Goal: Navigation & Orientation: Find specific page/section

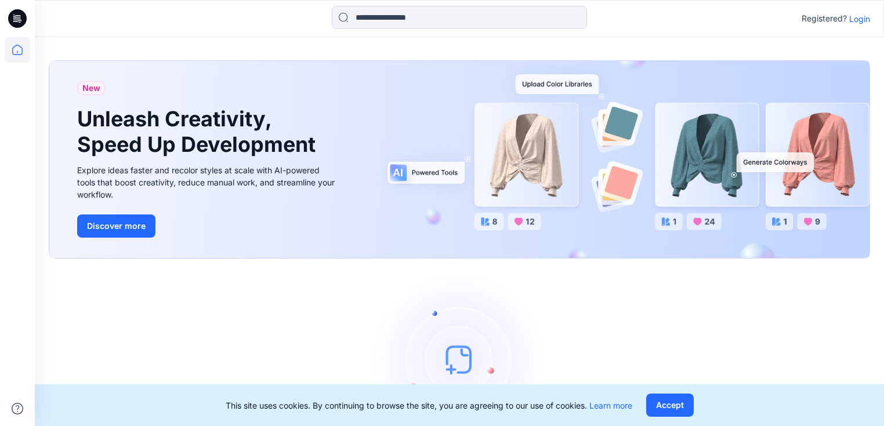
click at [858, 19] on p "Login" at bounding box center [859, 19] width 21 height 12
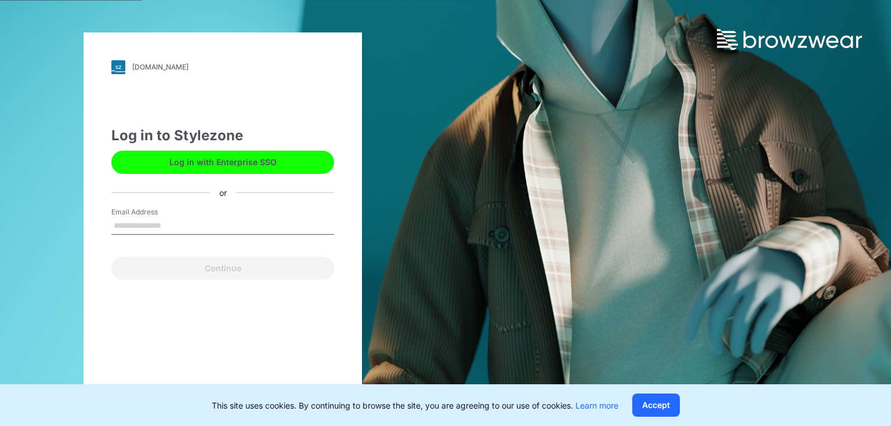
click at [150, 224] on input "Email Address" at bounding box center [222, 226] width 223 height 17
type input "**********"
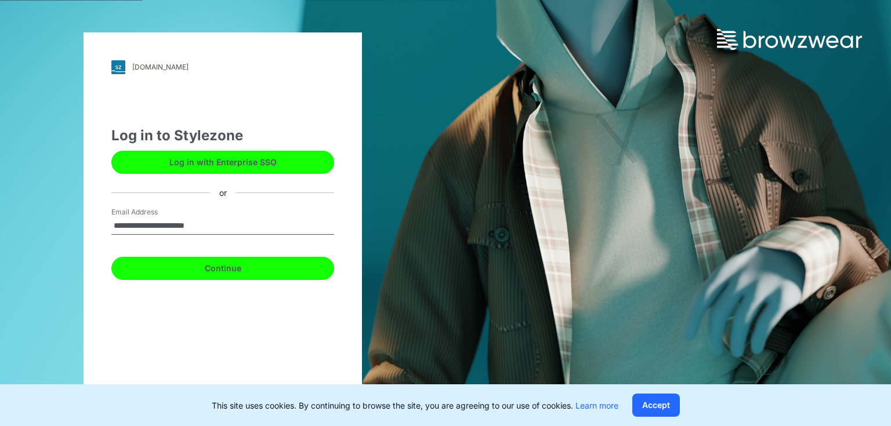
click at [209, 271] on button "Continue" at bounding box center [222, 268] width 223 height 23
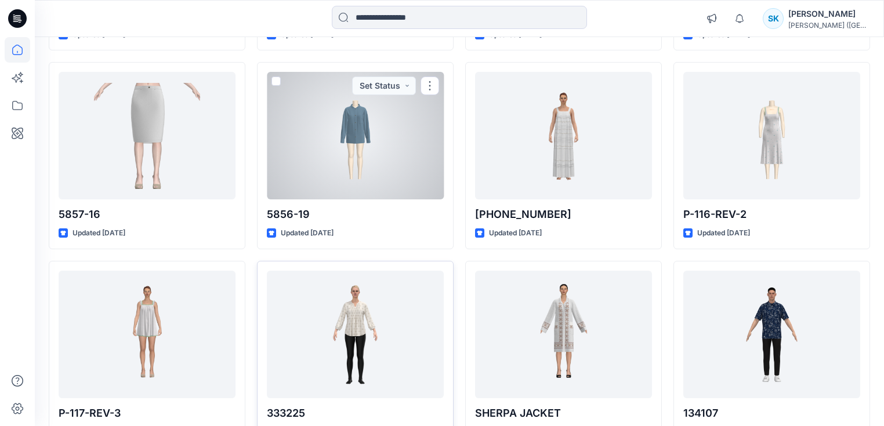
scroll to position [325, 0]
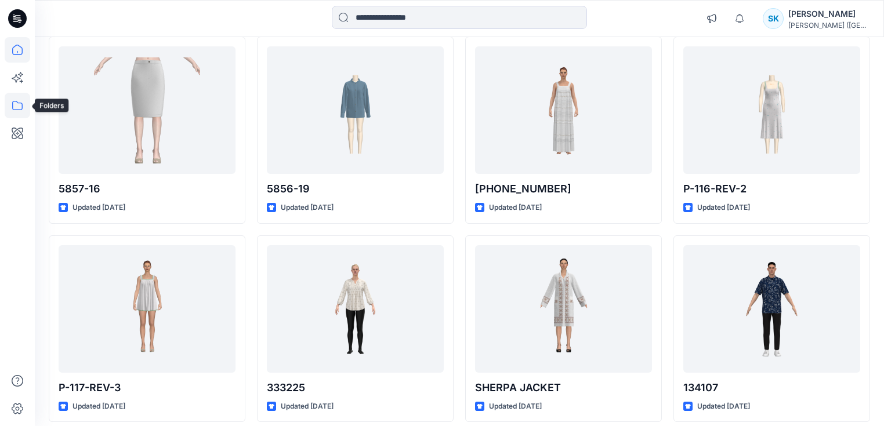
click at [16, 112] on icon at bounding box center [18, 106] width 26 height 26
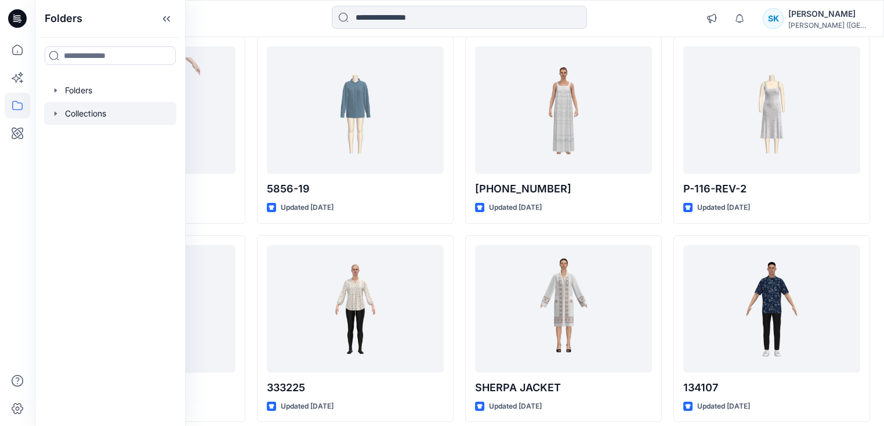
click at [59, 117] on icon "button" at bounding box center [55, 113] width 9 height 9
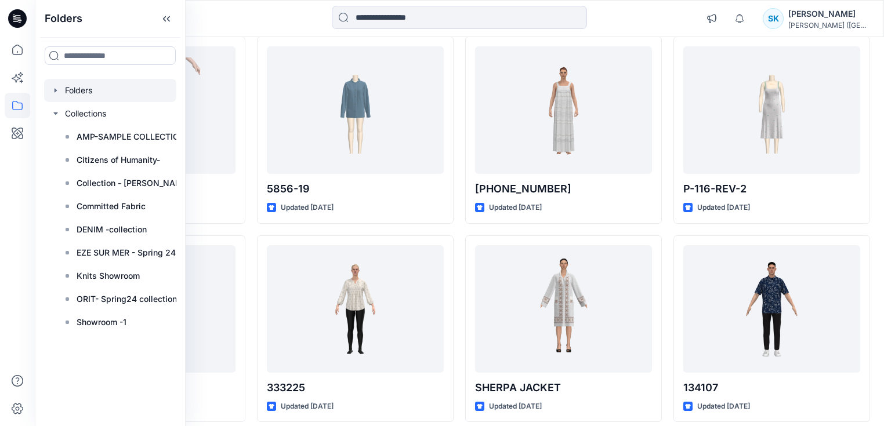
click at [74, 90] on div at bounding box center [110, 90] width 132 height 23
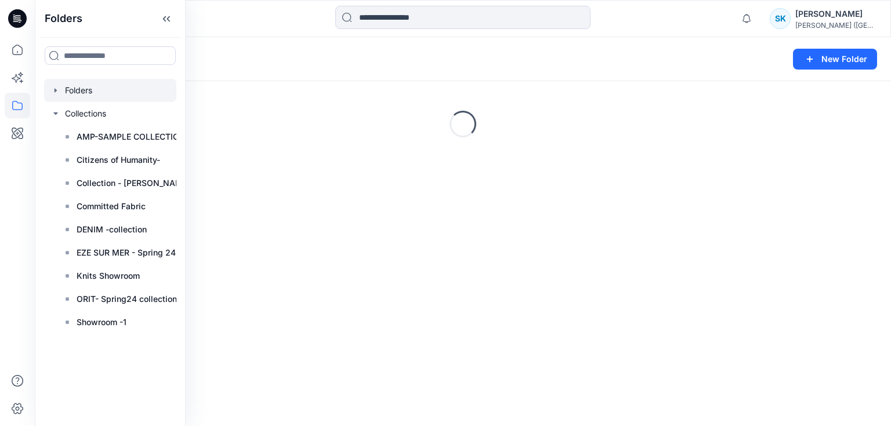
click at [337, 62] on div "Folders" at bounding box center [418, 59] width 738 height 16
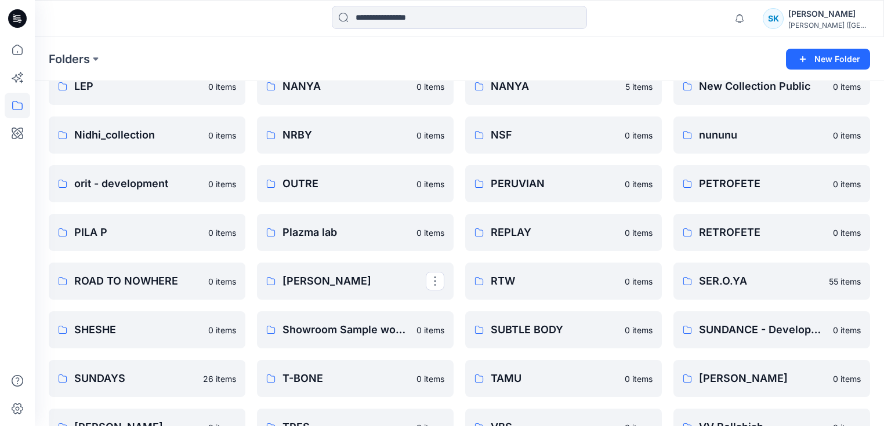
scroll to position [510, 0]
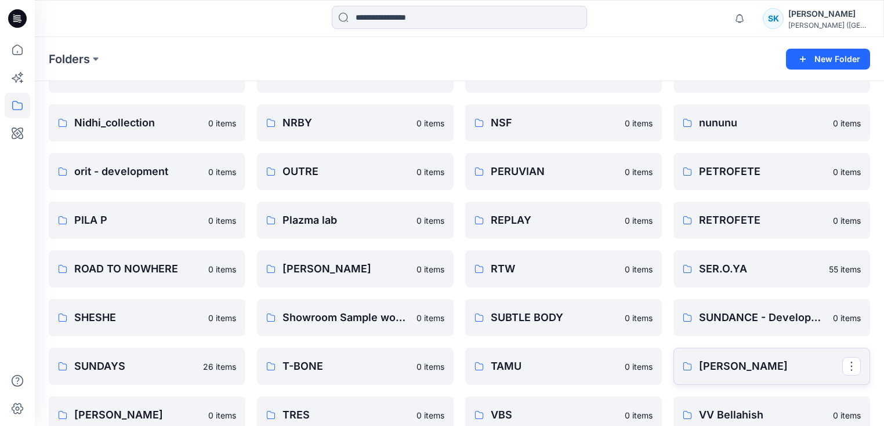
click at [745, 368] on p "ThreeASFOUR" at bounding box center [770, 366] width 143 height 16
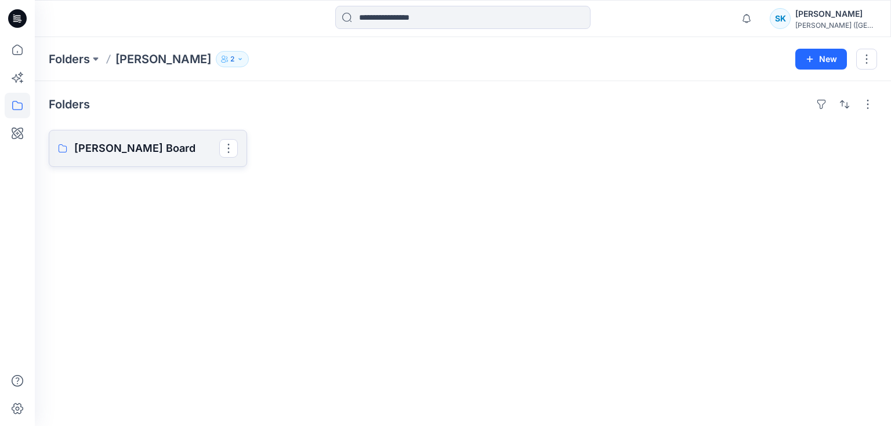
click at [104, 147] on p "ThreeASFOUR Board" at bounding box center [146, 148] width 145 height 16
click at [77, 54] on p "Folders" at bounding box center [69, 59] width 41 height 16
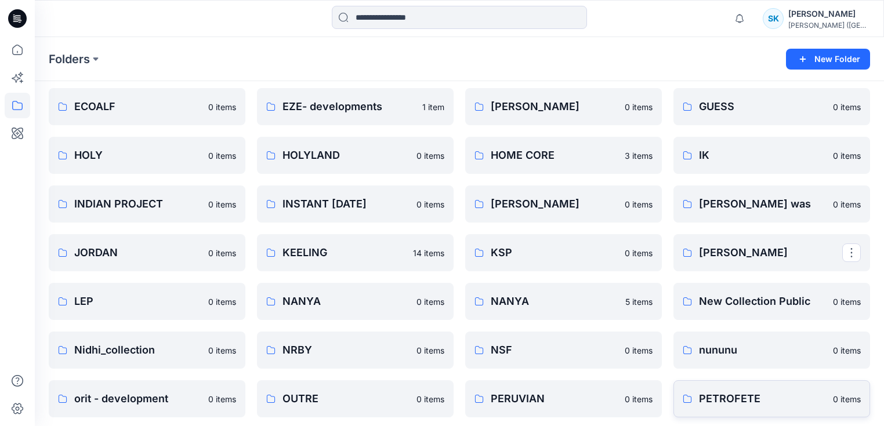
scroll to position [371, 0]
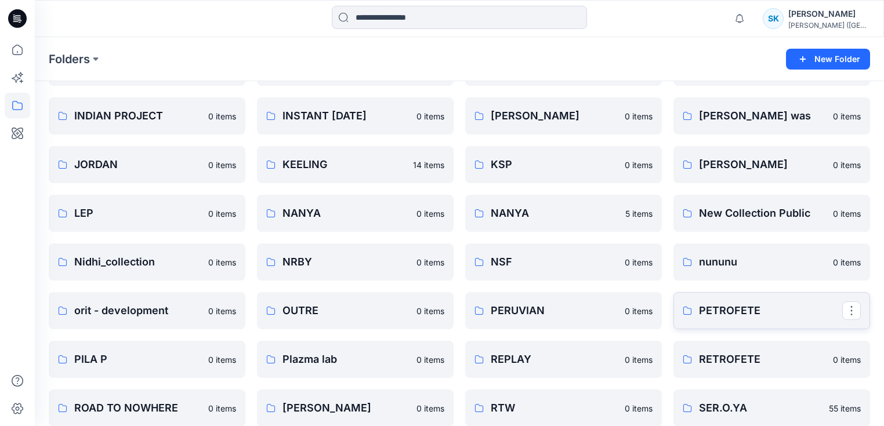
click at [741, 309] on p "PETROFETE" at bounding box center [770, 311] width 143 height 16
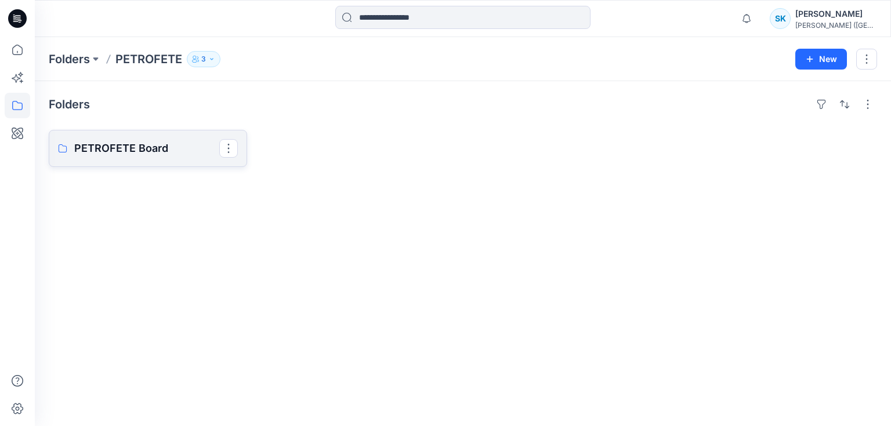
click at [114, 143] on p "PETROFETE Board" at bounding box center [146, 148] width 145 height 16
click at [84, 56] on p "Folders" at bounding box center [69, 59] width 41 height 16
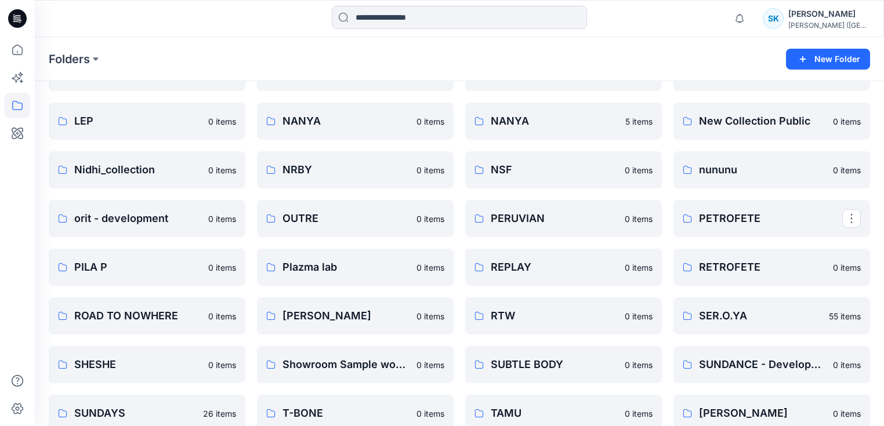
scroll to position [441, 0]
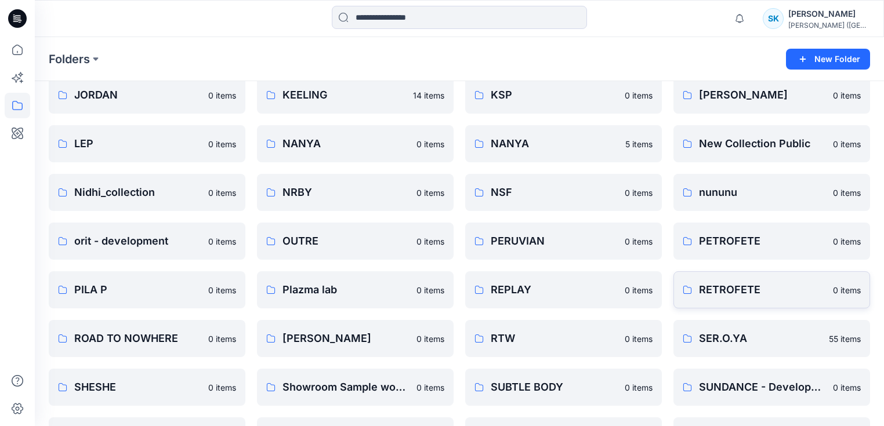
click at [733, 291] on p "RETROFETE" at bounding box center [762, 290] width 127 height 16
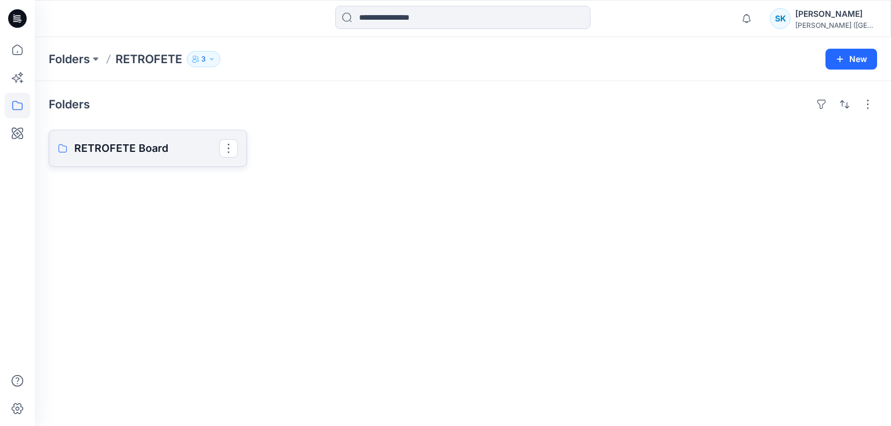
click at [104, 144] on p "RETROFETE Board" at bounding box center [146, 148] width 145 height 16
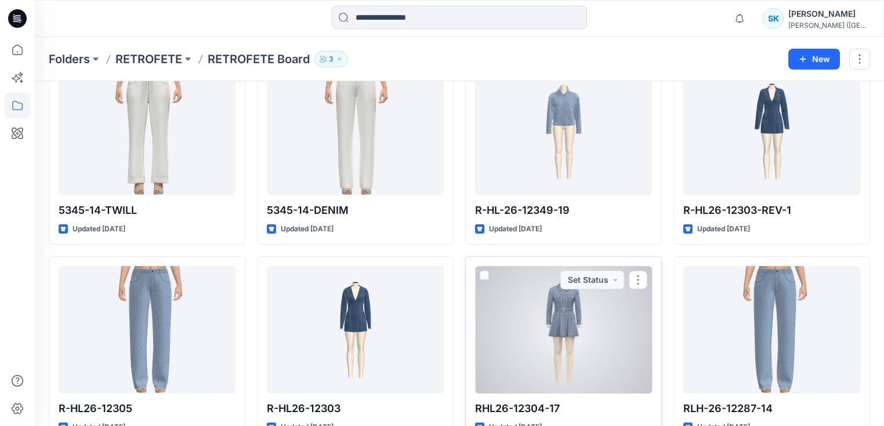
scroll to position [603, 0]
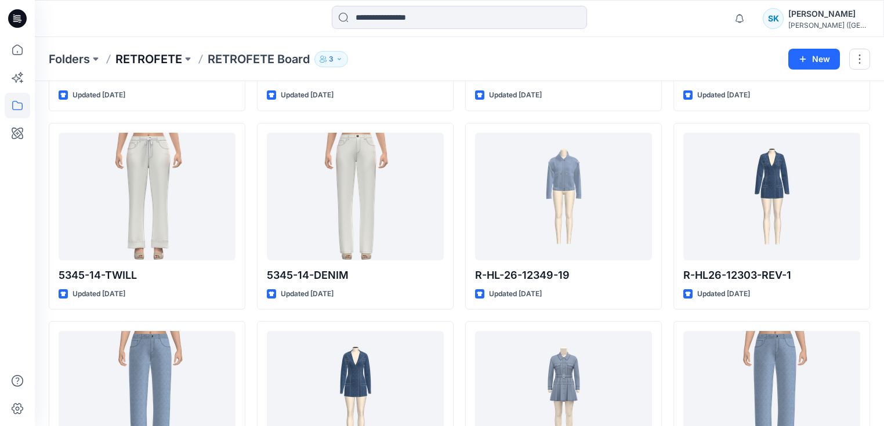
click at [151, 58] on p "RETROFETE" at bounding box center [148, 59] width 67 height 16
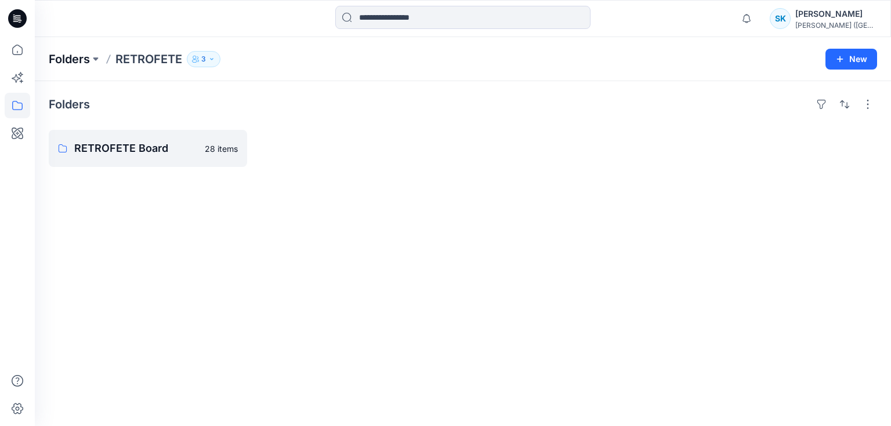
click at [68, 54] on p "Folders" at bounding box center [69, 59] width 41 height 16
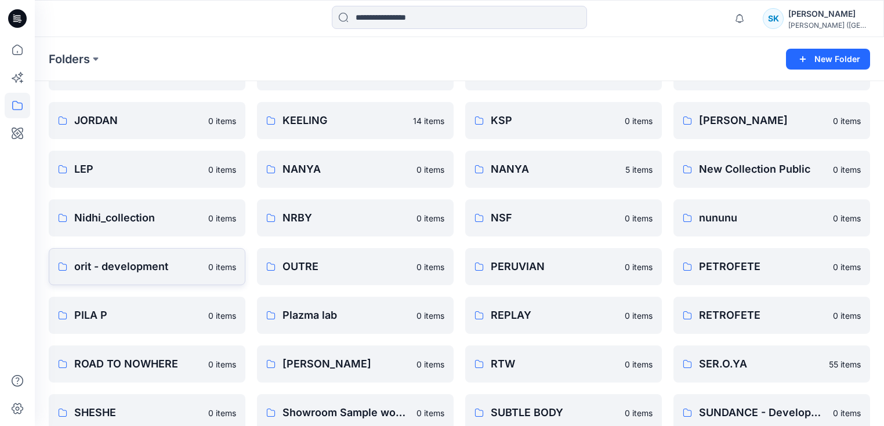
scroll to position [418, 0]
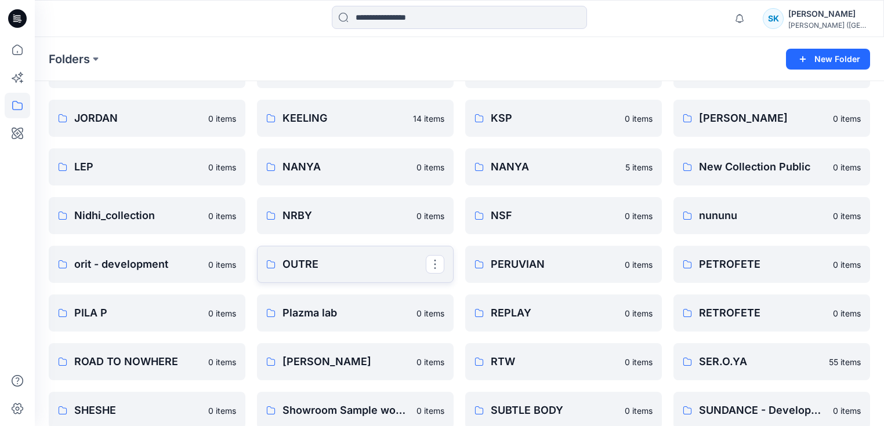
click at [340, 262] on p "OUTRE" at bounding box center [353, 264] width 143 height 16
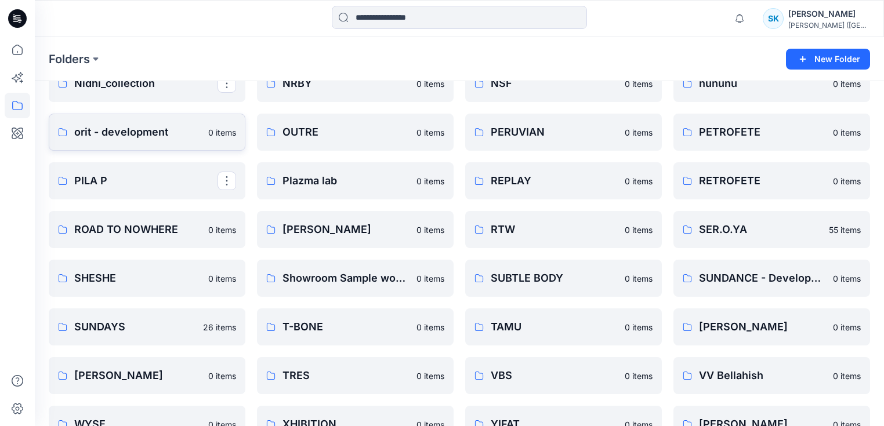
scroll to position [534, 0]
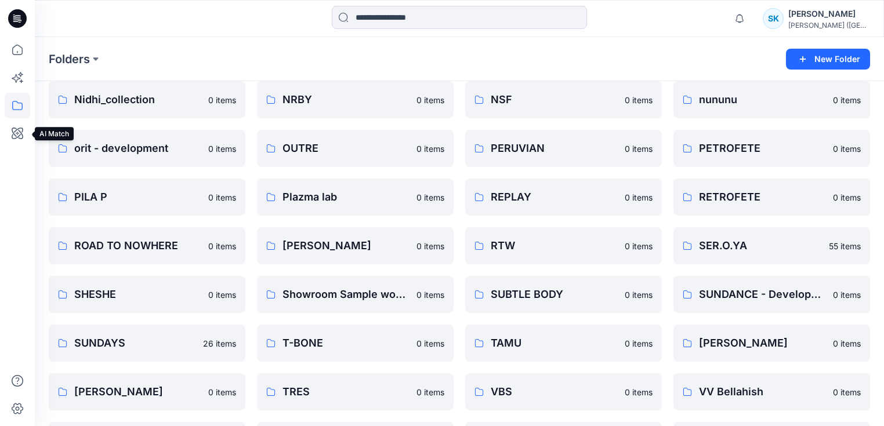
click at [13, 108] on icon at bounding box center [18, 106] width 26 height 26
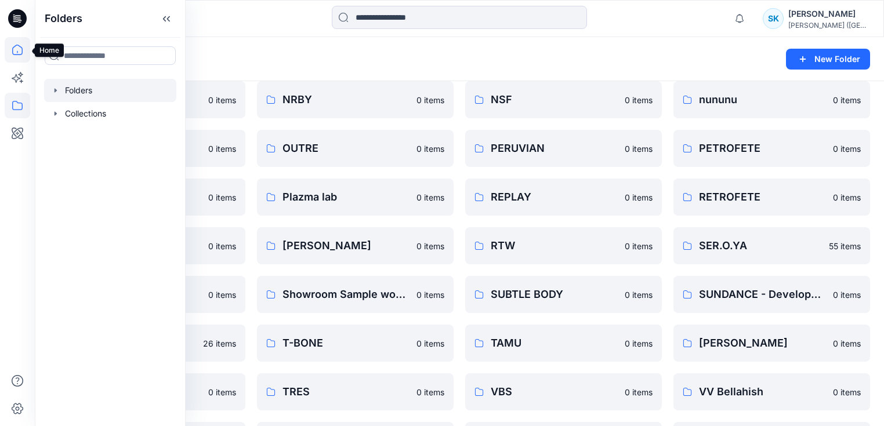
click at [21, 48] on icon at bounding box center [18, 50] width 26 height 26
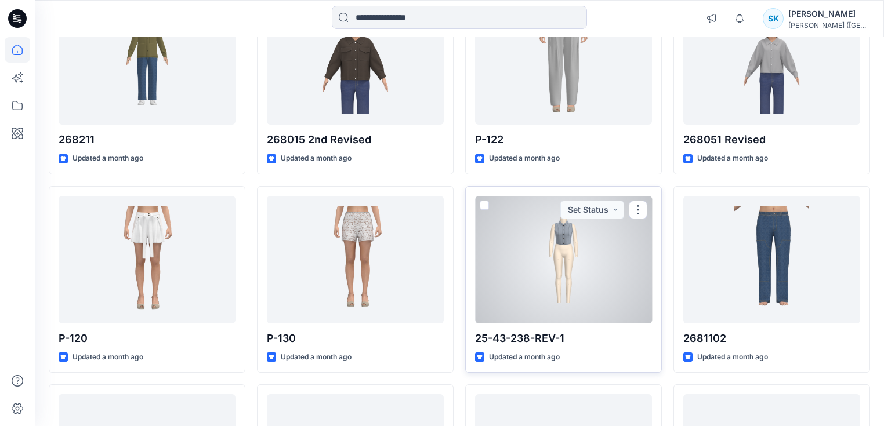
scroll to position [1798, 0]
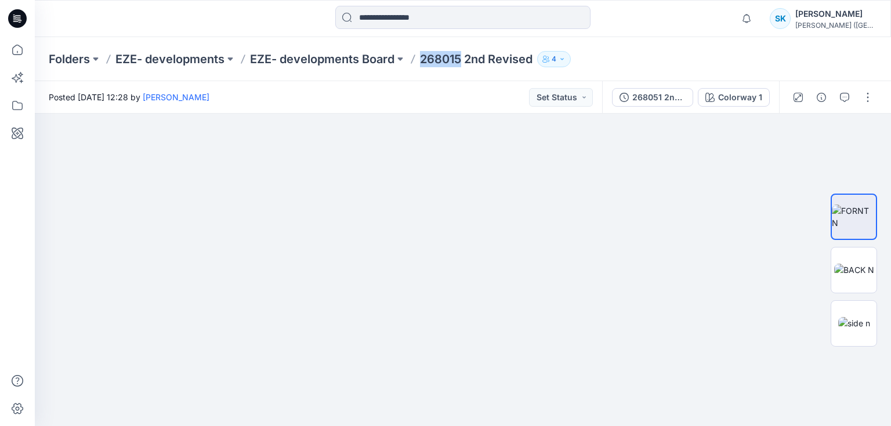
drag, startPoint x: 463, startPoint y: 59, endPoint x: 420, endPoint y: 59, distance: 43.5
click at [420, 59] on div "Folders EZE- developments EZE- developments Board 268015 2nd Revised 4" at bounding box center [418, 59] width 738 height 16
copy p "268015"
click at [318, 60] on p "EZE- developments Board" at bounding box center [322, 59] width 144 height 16
